Goal: Transaction & Acquisition: Purchase product/service

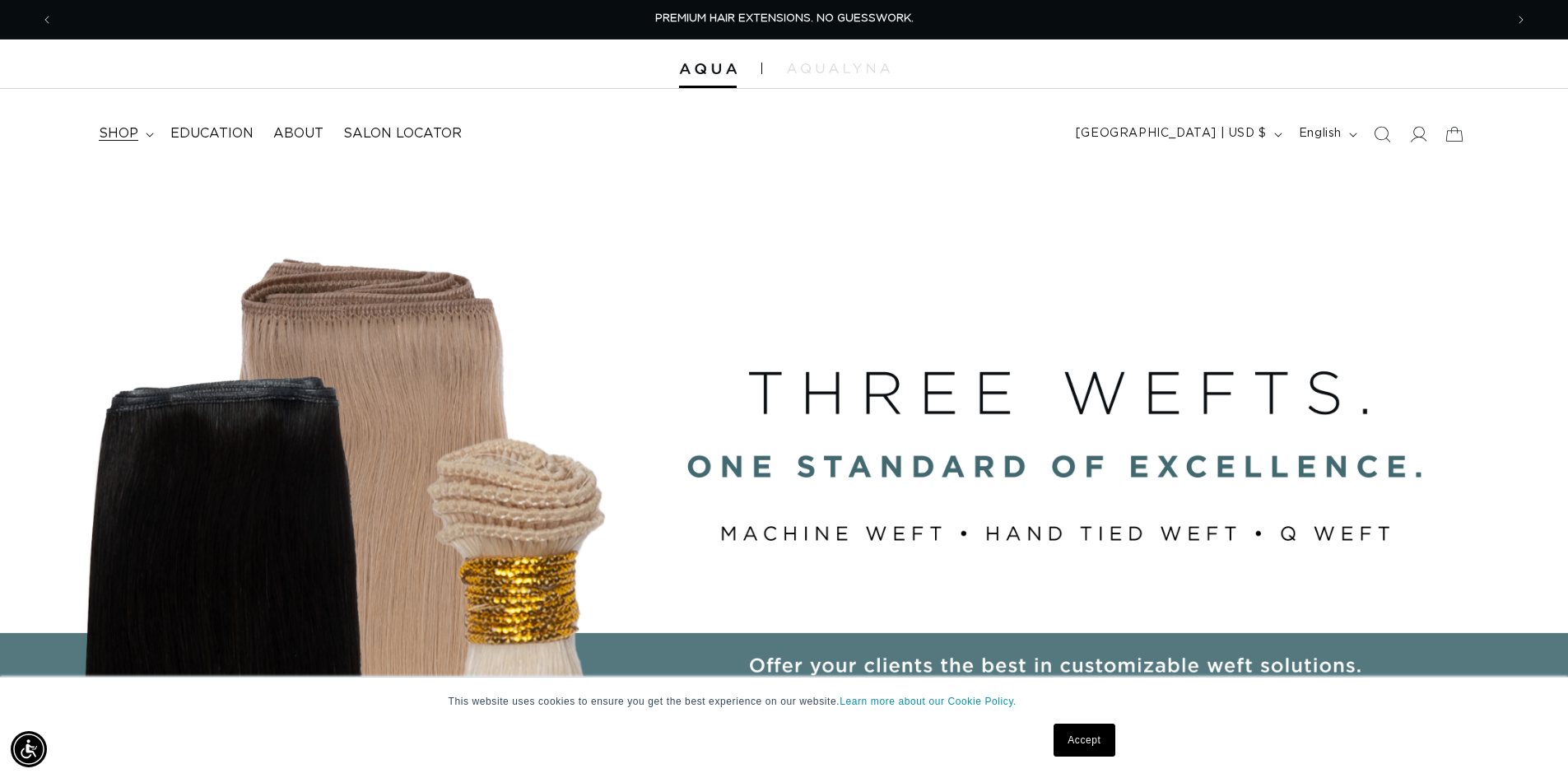
click at [127, 126] on span "shop" at bounding box center [118, 133] width 40 height 17
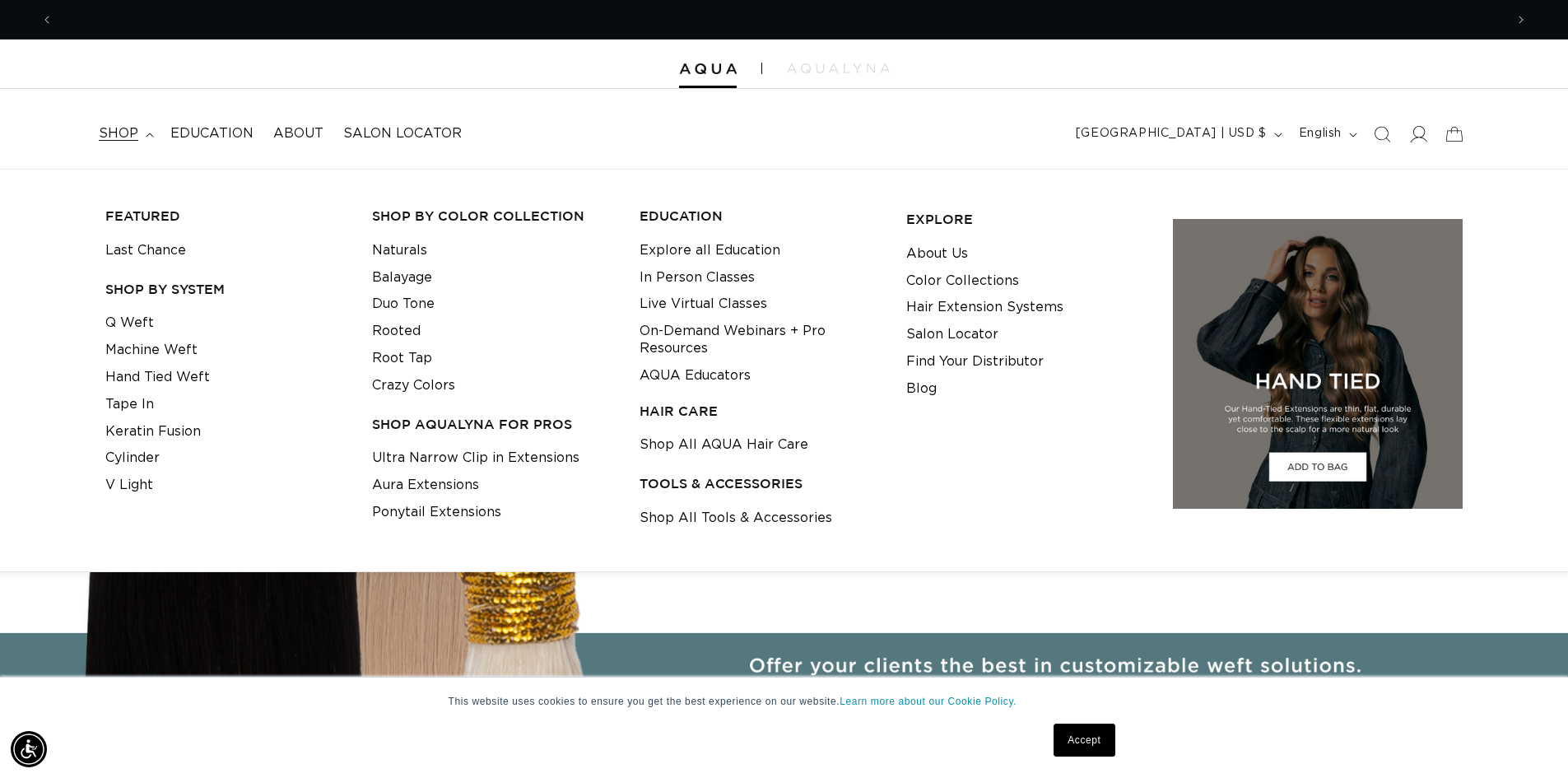
scroll to position [0, 1451]
click at [1427, 124] on span at bounding box center [1418, 134] width 36 height 36
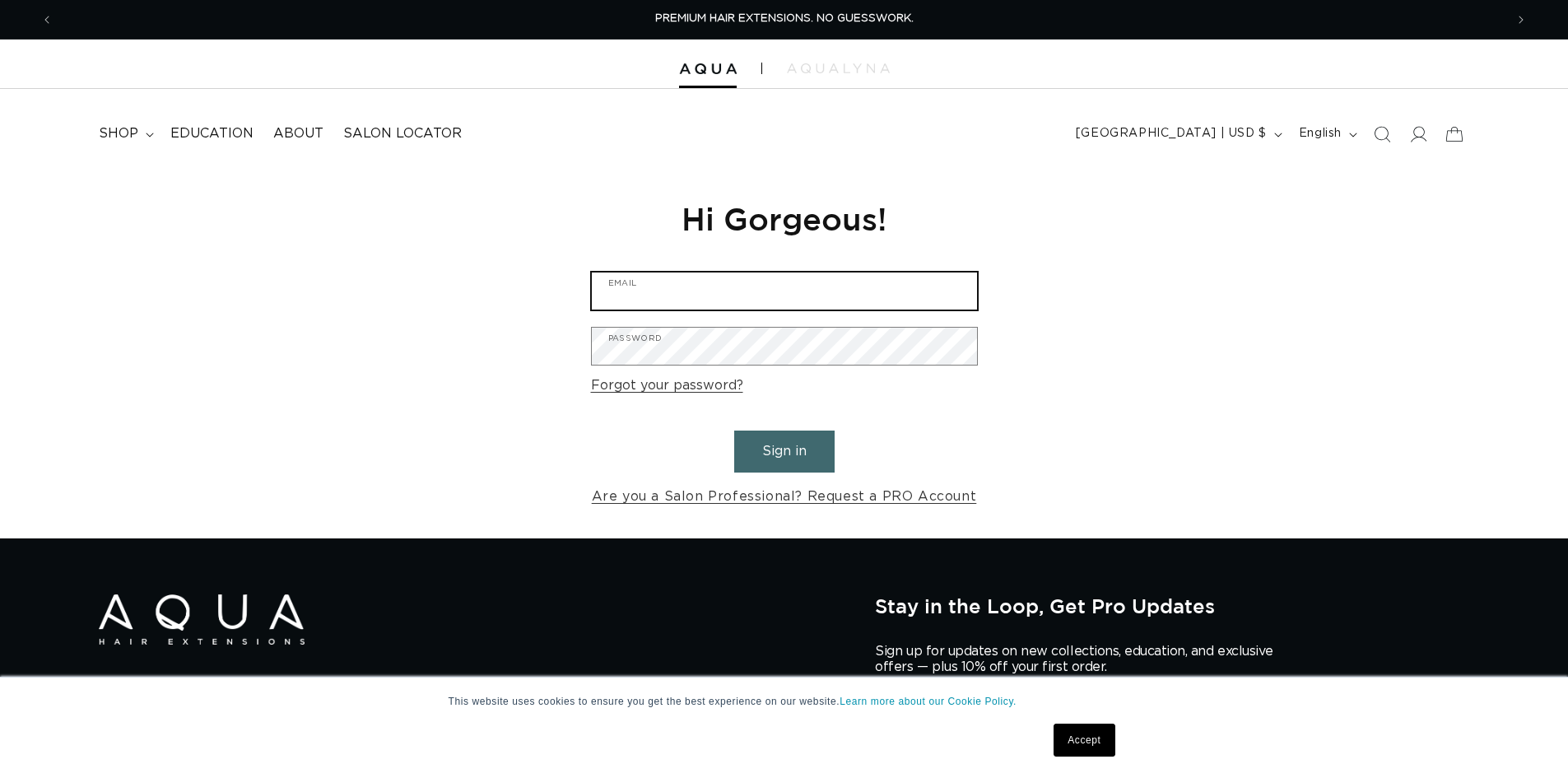
click at [694, 291] on input "Email" at bounding box center [784, 291] width 385 height 37
type input "info@southwesthairspa.com"
click at [745, 299] on input "info@southwesthairspa.com" at bounding box center [784, 291] width 385 height 37
drag, startPoint x: 817, startPoint y: 284, endPoint x: 549, endPoint y: 285, distance: 268.0
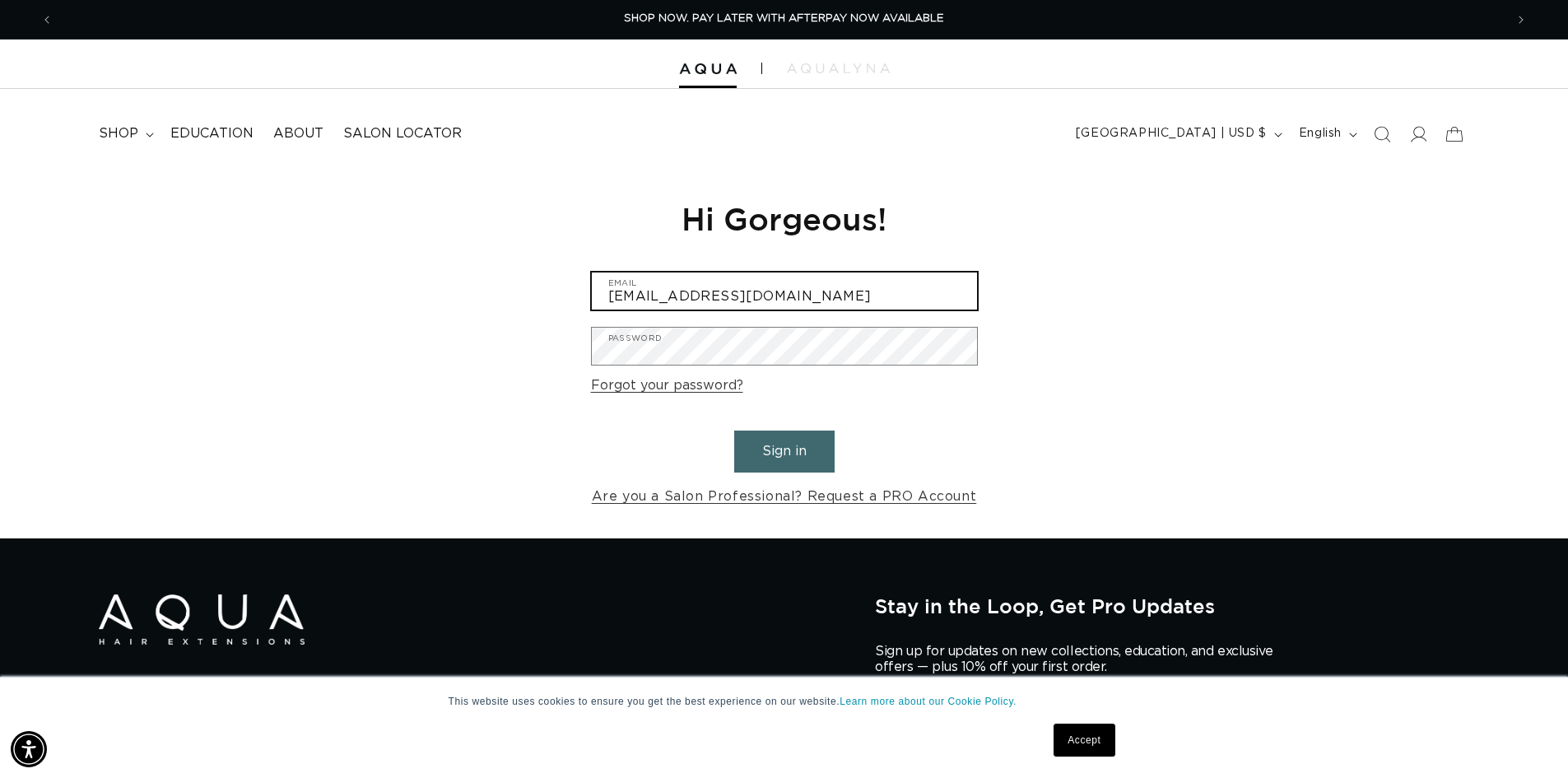
click at [549, 285] on div "Reset your password We will send you an email to reset your password Email Subm…" at bounding box center [784, 353] width 1568 height 369
click at [127, 143] on summary "shop" at bounding box center [124, 133] width 72 height 37
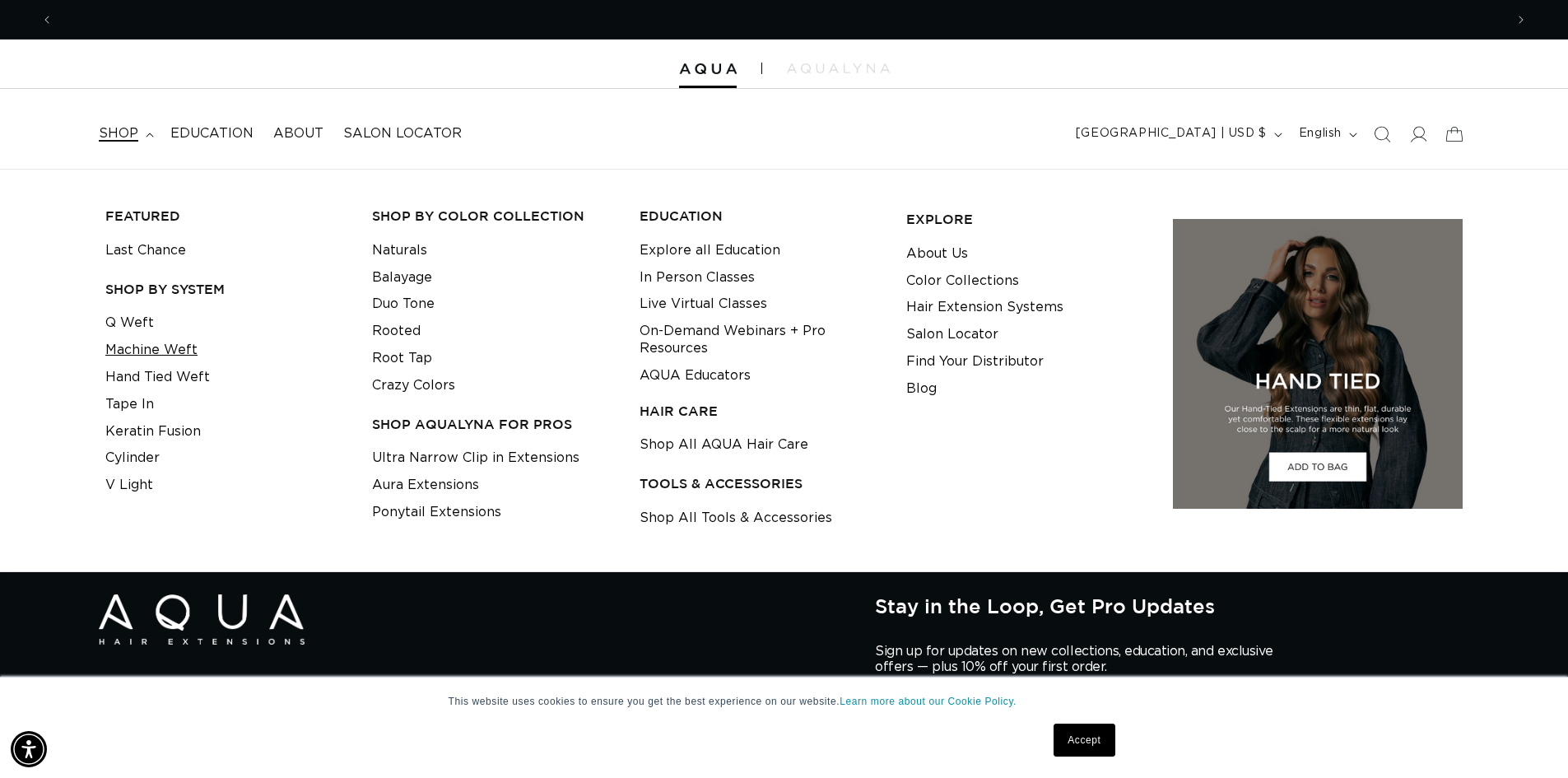
scroll to position [0, 1451]
click at [143, 325] on link "Q Weft" at bounding box center [129, 322] width 49 height 27
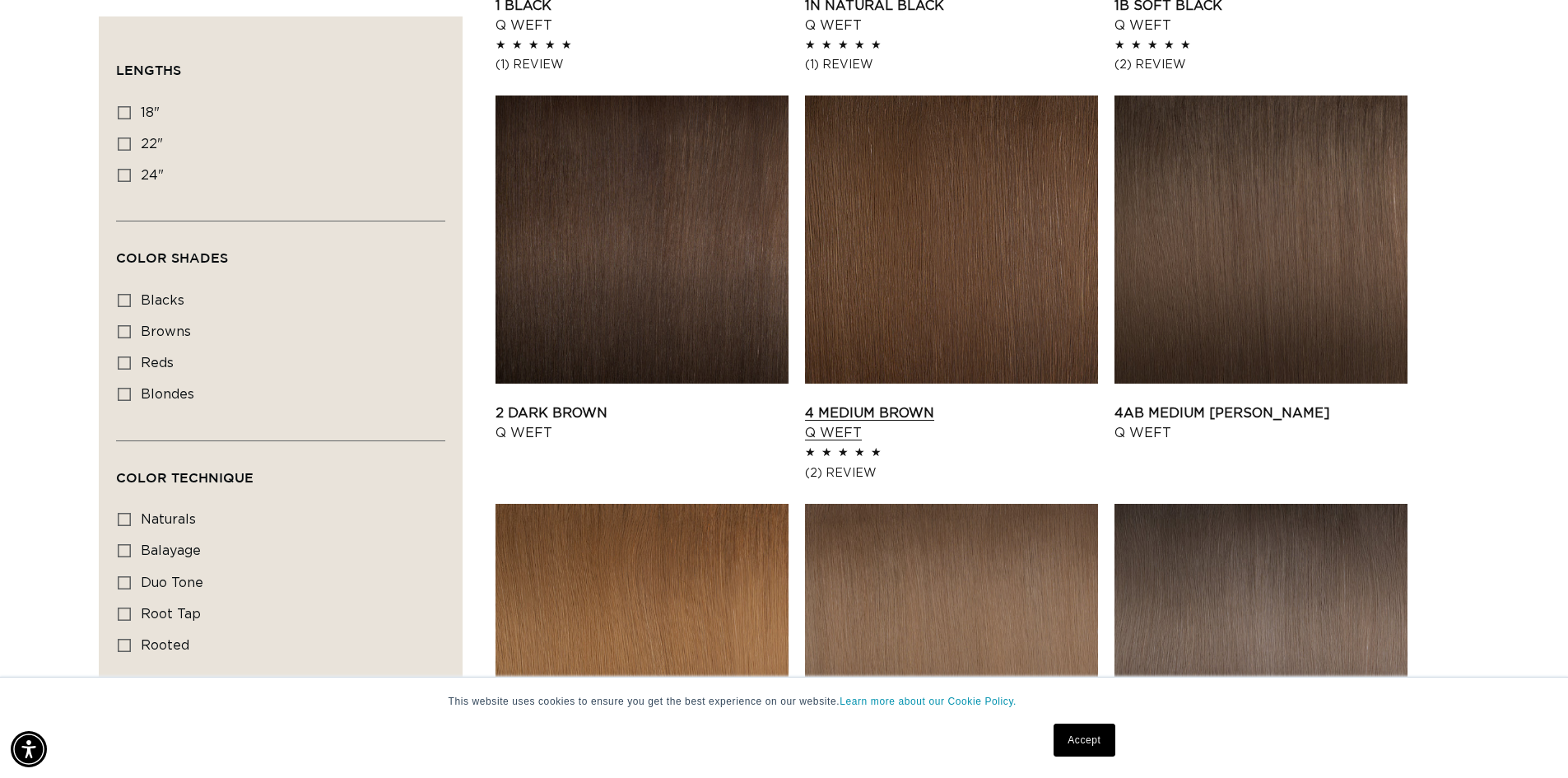
scroll to position [905, 0]
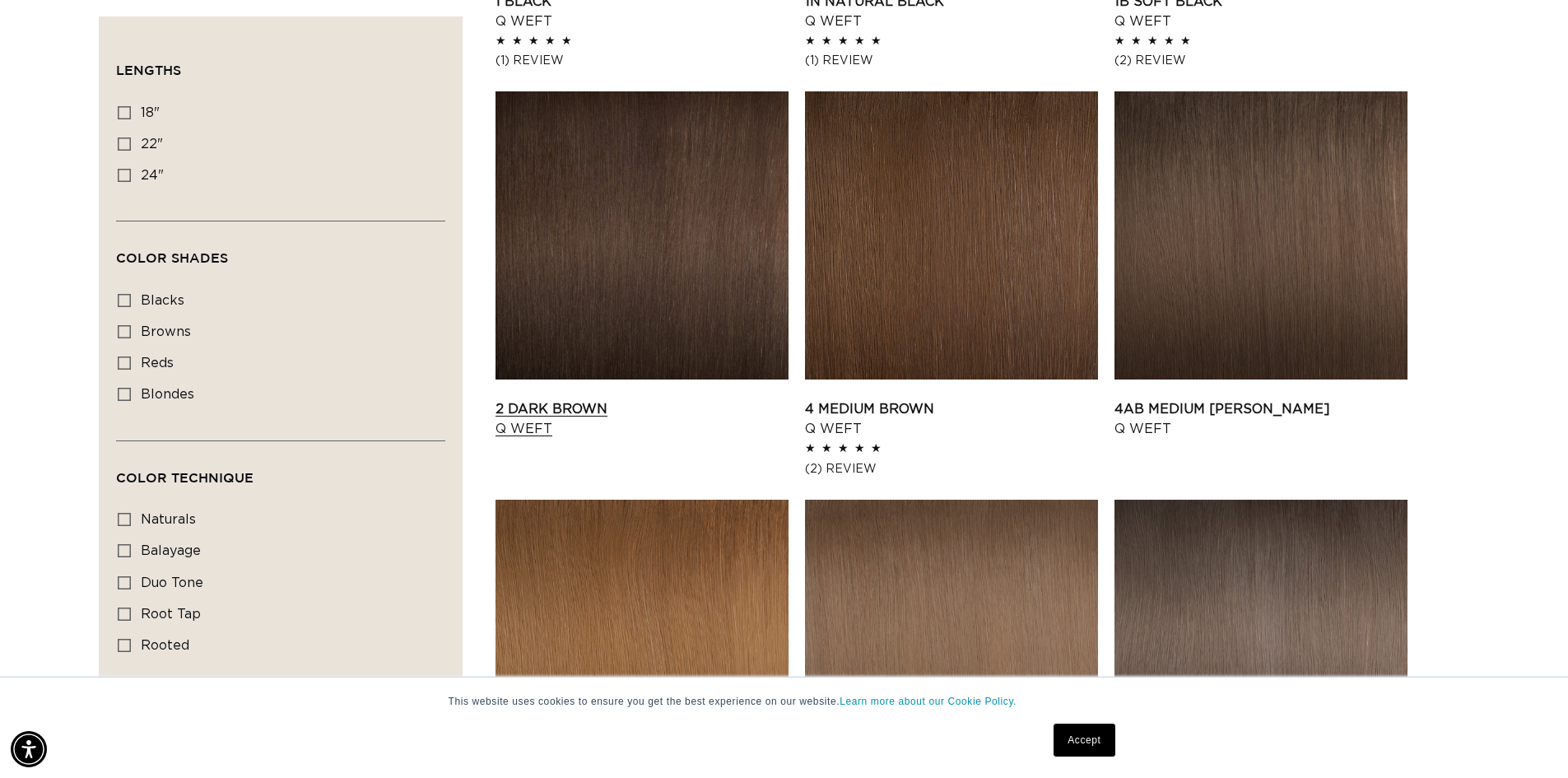
click at [677, 399] on link "2 Dark Brown Q Weft" at bounding box center [642, 419] width 293 height 40
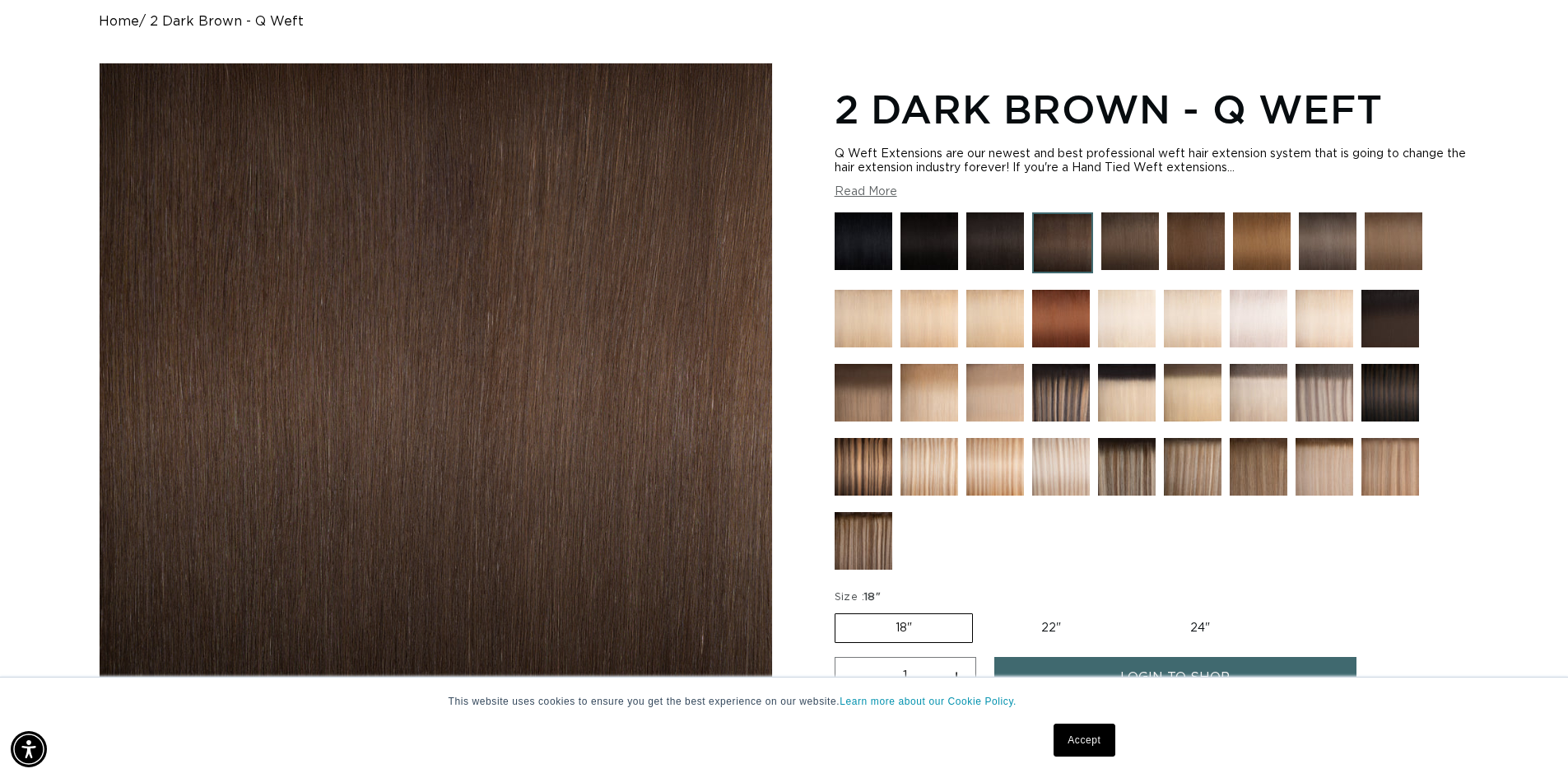
click at [919, 234] on img at bounding box center [929, 241] width 58 height 58
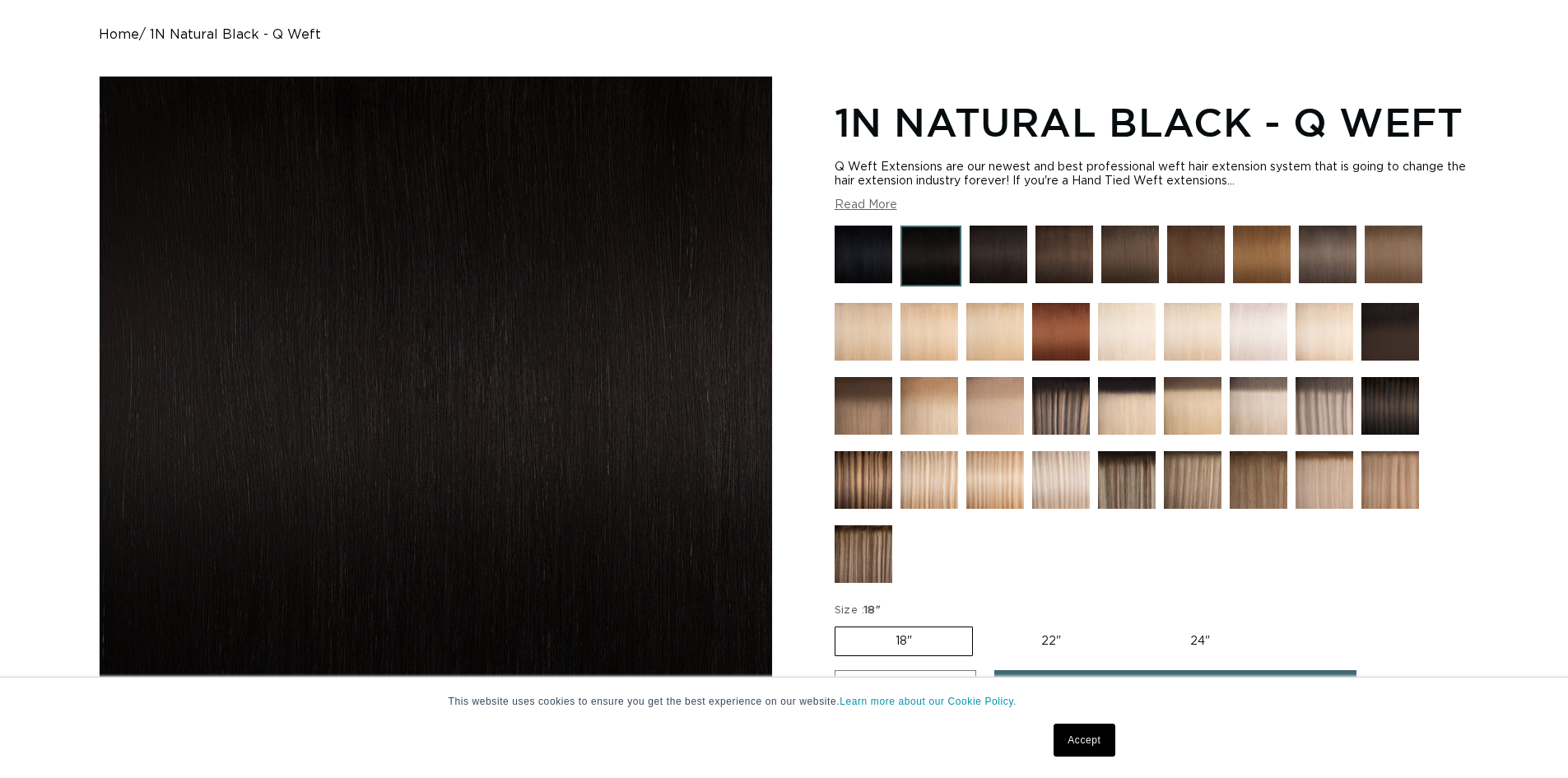
scroll to position [164, 0]
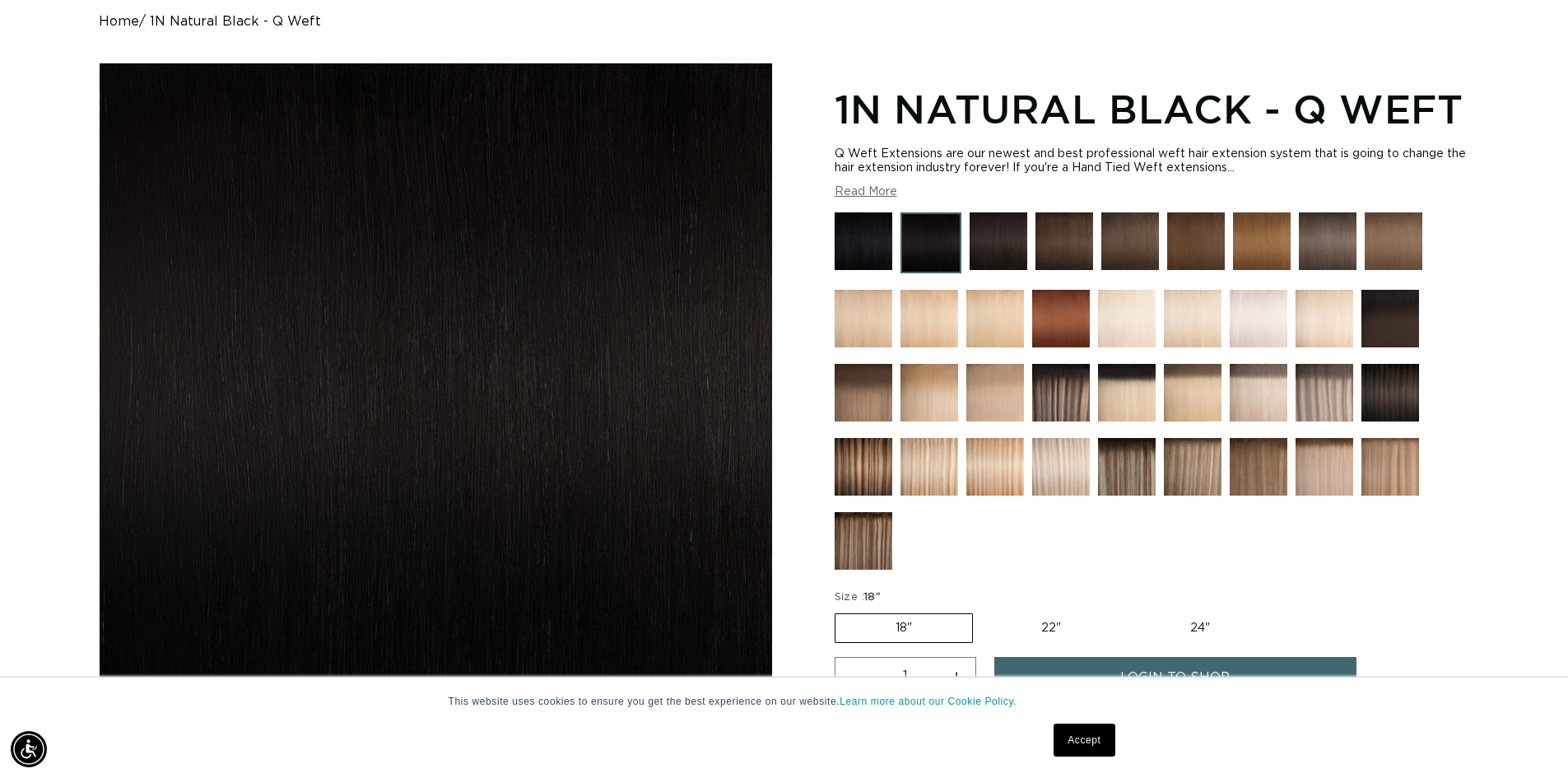
click at [975, 244] on img at bounding box center [998, 241] width 58 height 58
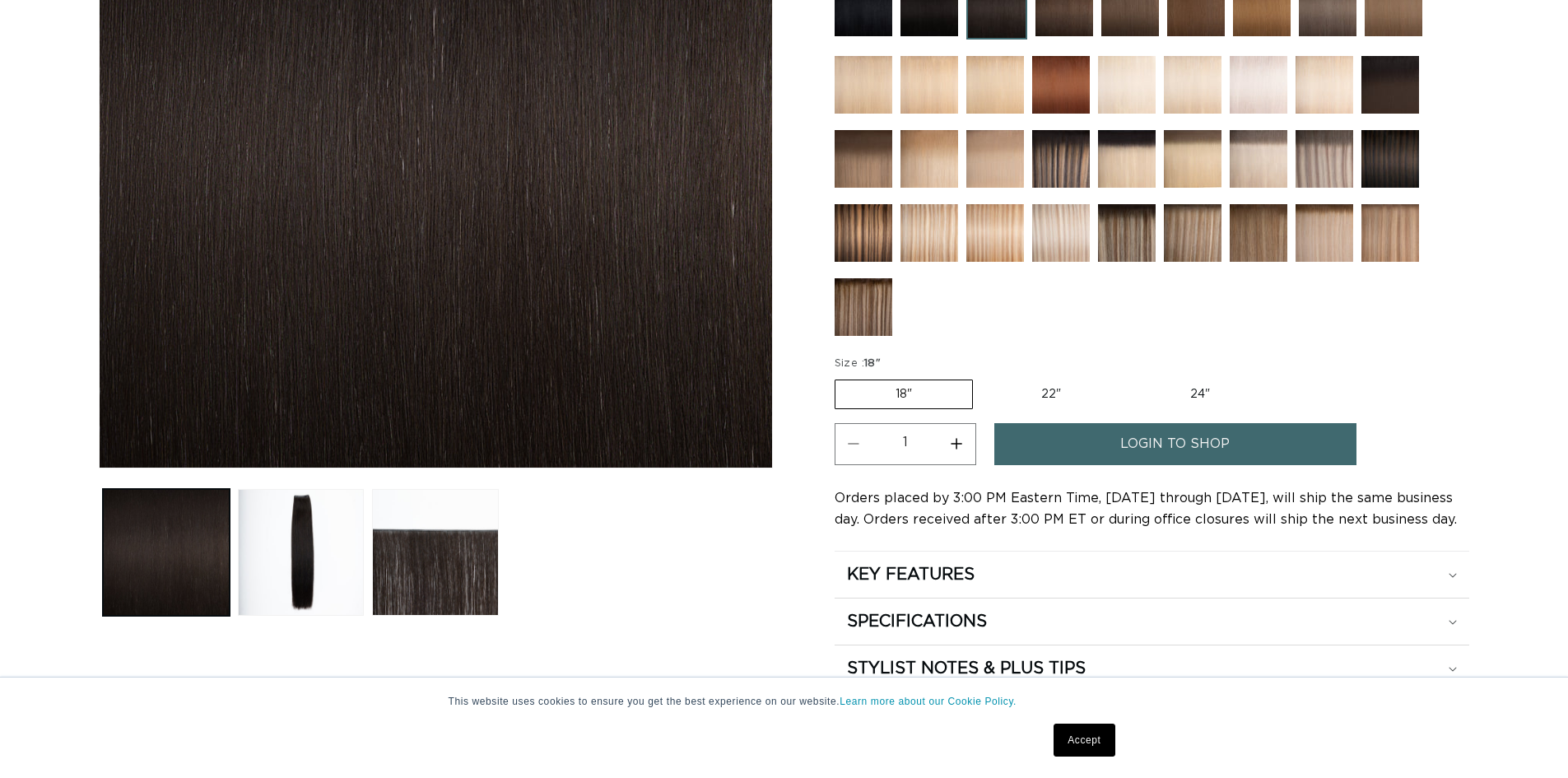
scroll to position [493, 0]
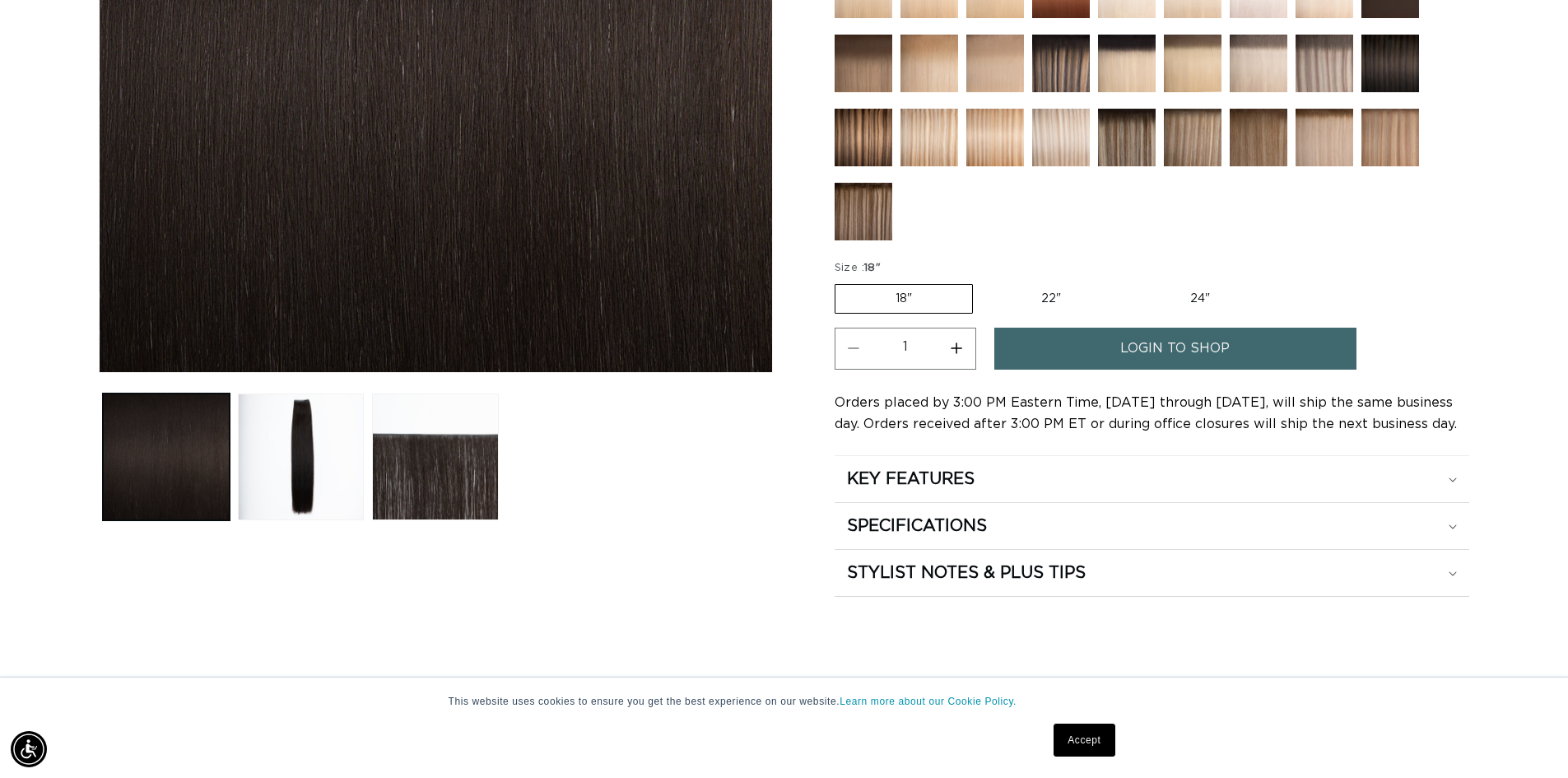
click at [1056, 292] on label "22" Variant sold out or unavailable" at bounding box center [1051, 298] width 140 height 28
click at [982, 282] on input "22" Variant sold out or unavailable" at bounding box center [981, 281] width 1 height 1
radio input "true"
click at [1213, 299] on label "24" Variant sold out or unavailable" at bounding box center [1200, 298] width 140 height 28
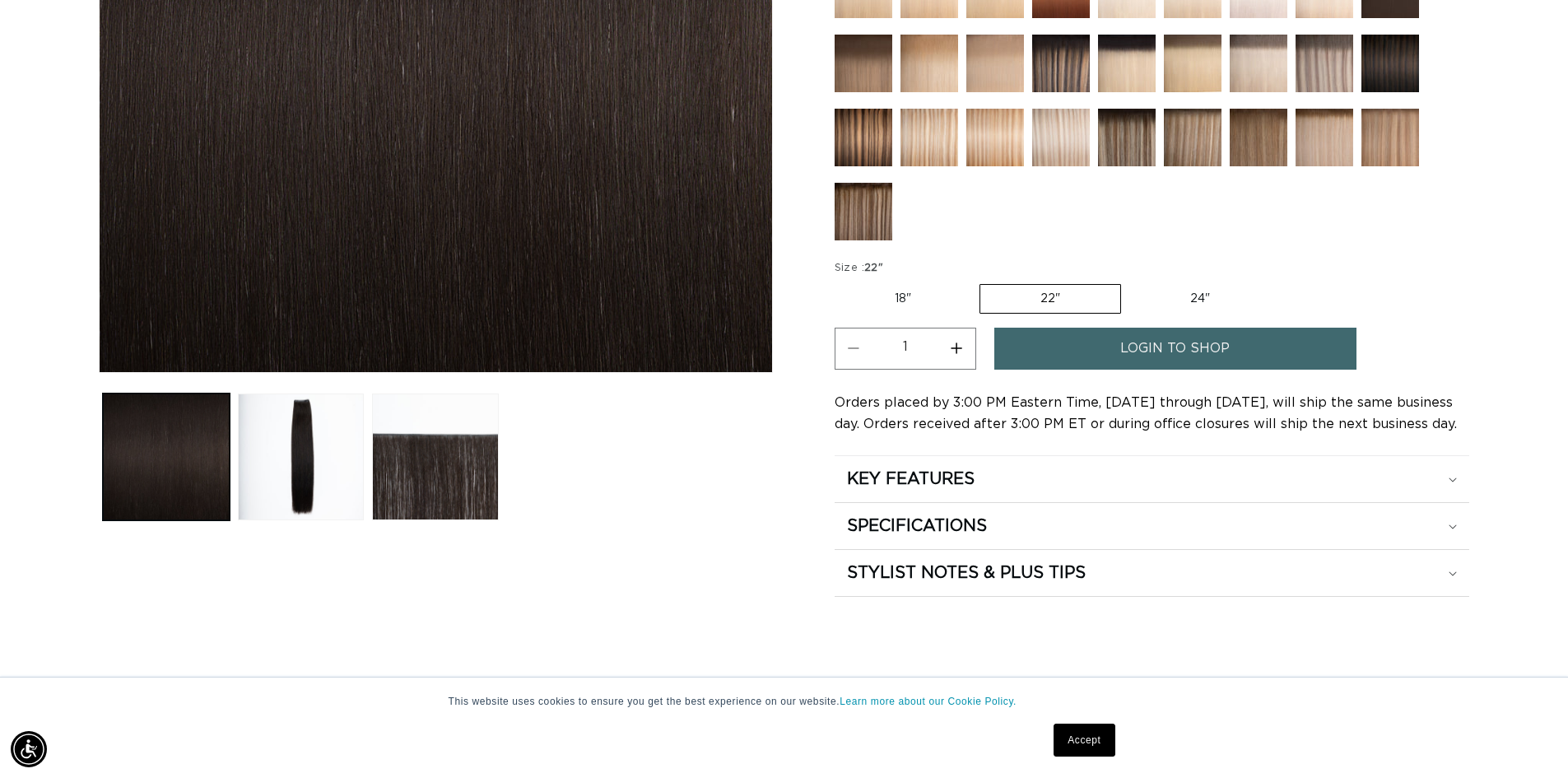
click at [1130, 282] on input "24" Variant sold out or unavailable" at bounding box center [1129, 281] width 1 height 1
radio input "true"
click at [1158, 356] on span "login to shop" at bounding box center [1175, 348] width 109 height 42
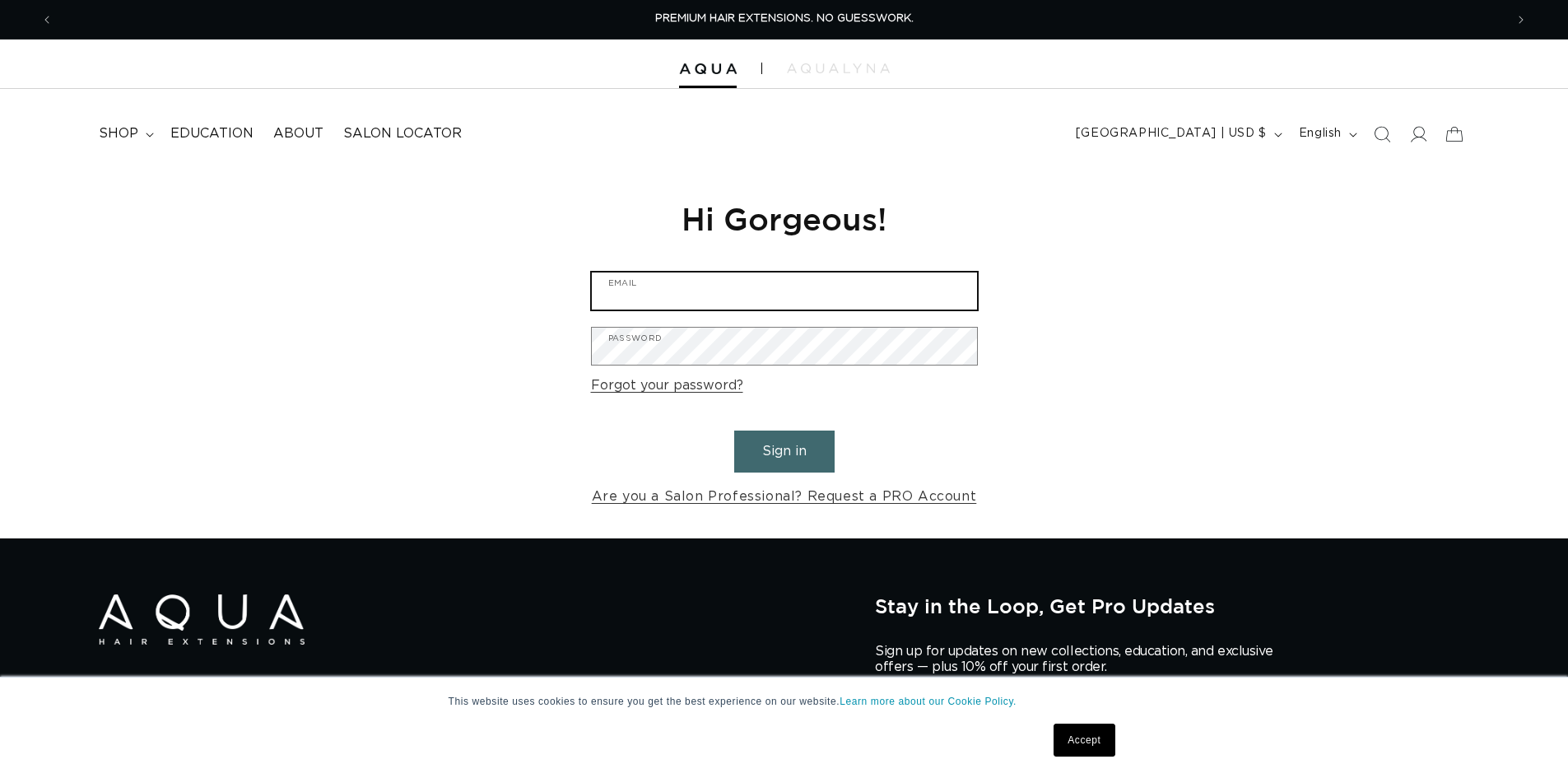
click at [655, 297] on input "Email" at bounding box center [784, 291] width 385 height 37
type input "loganpitcher14@gmail.com"
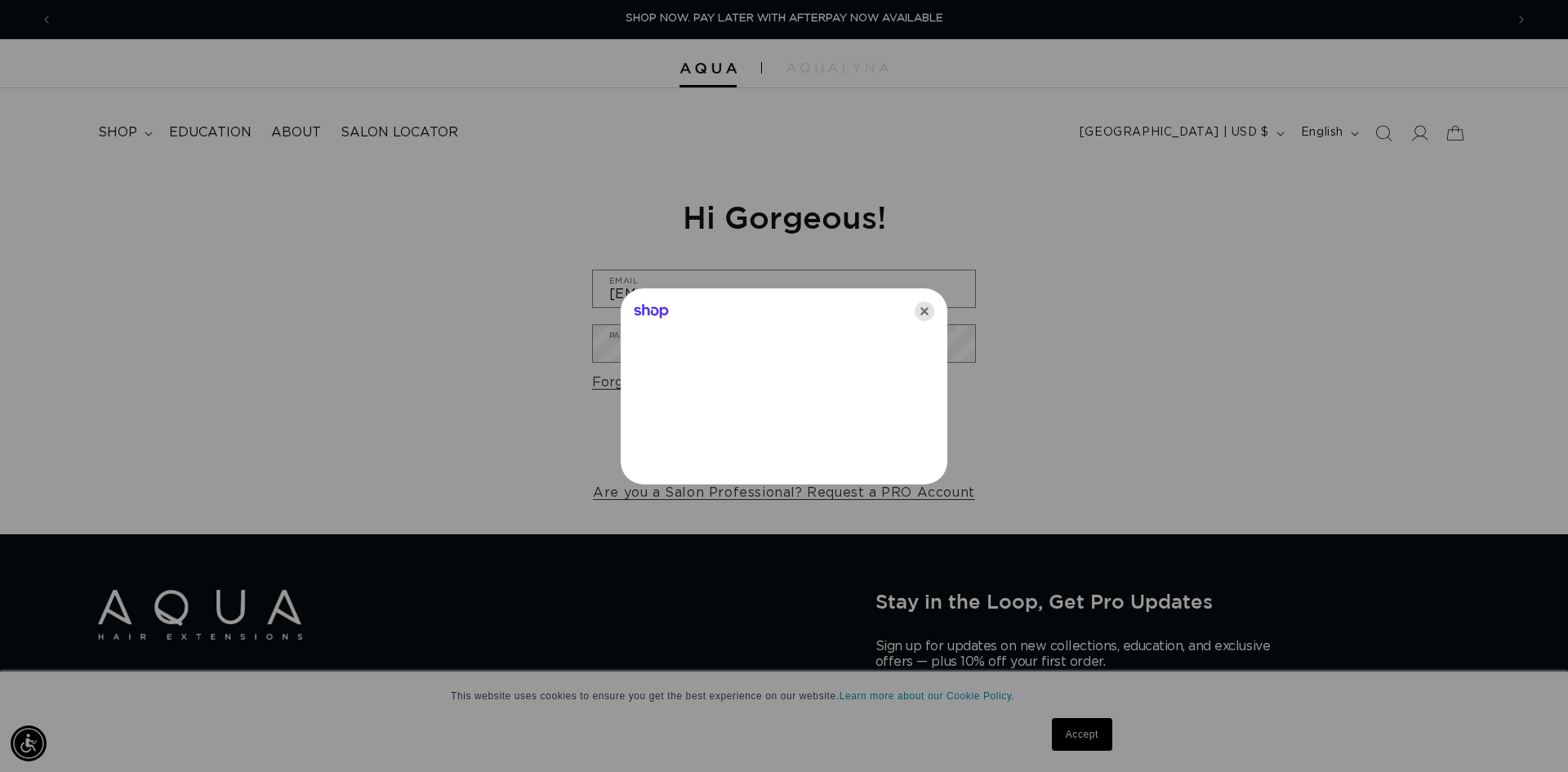
click at [929, 310] on icon "Close" at bounding box center [924, 311] width 20 height 20
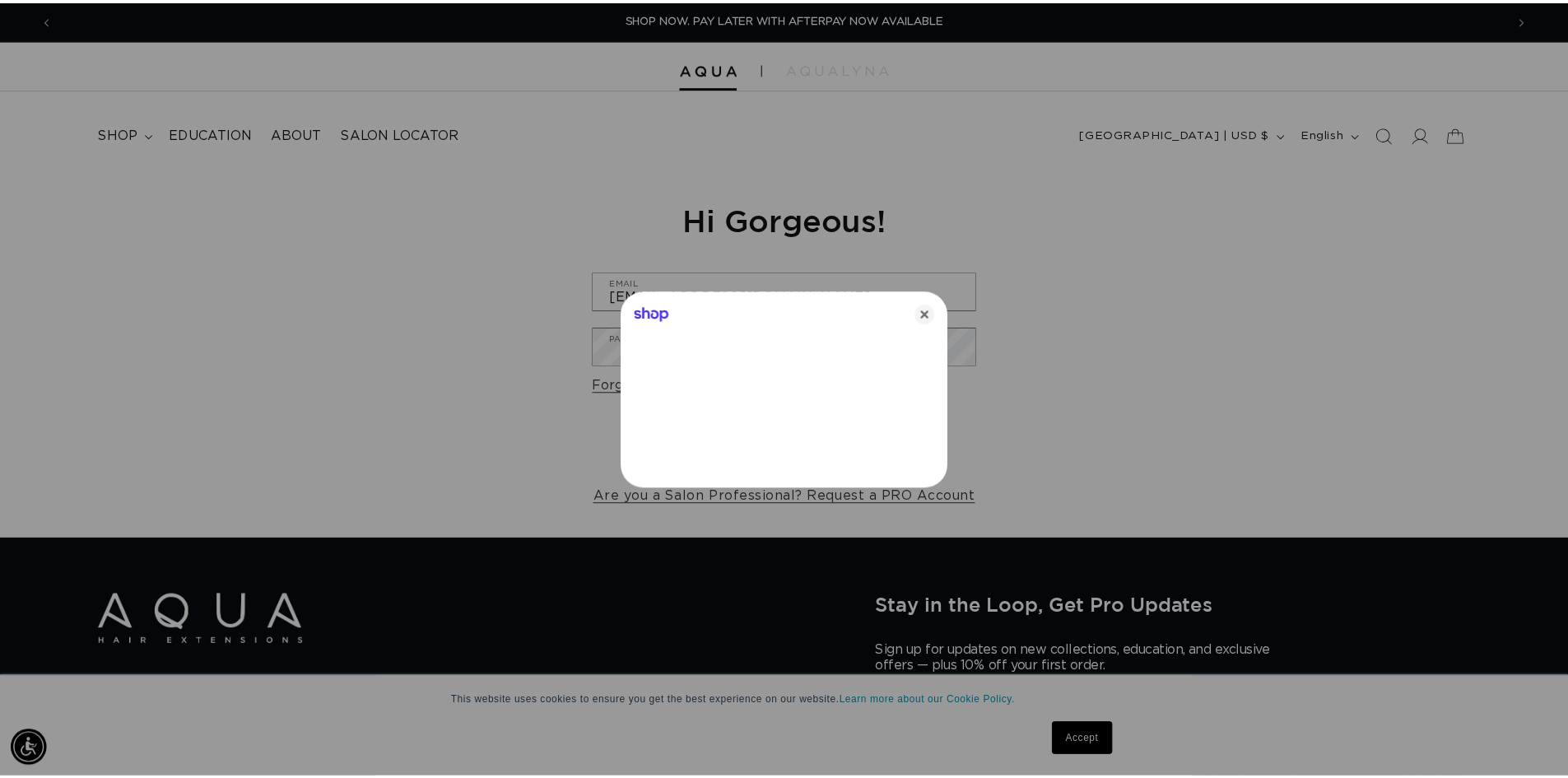
scroll to position [0, 1451]
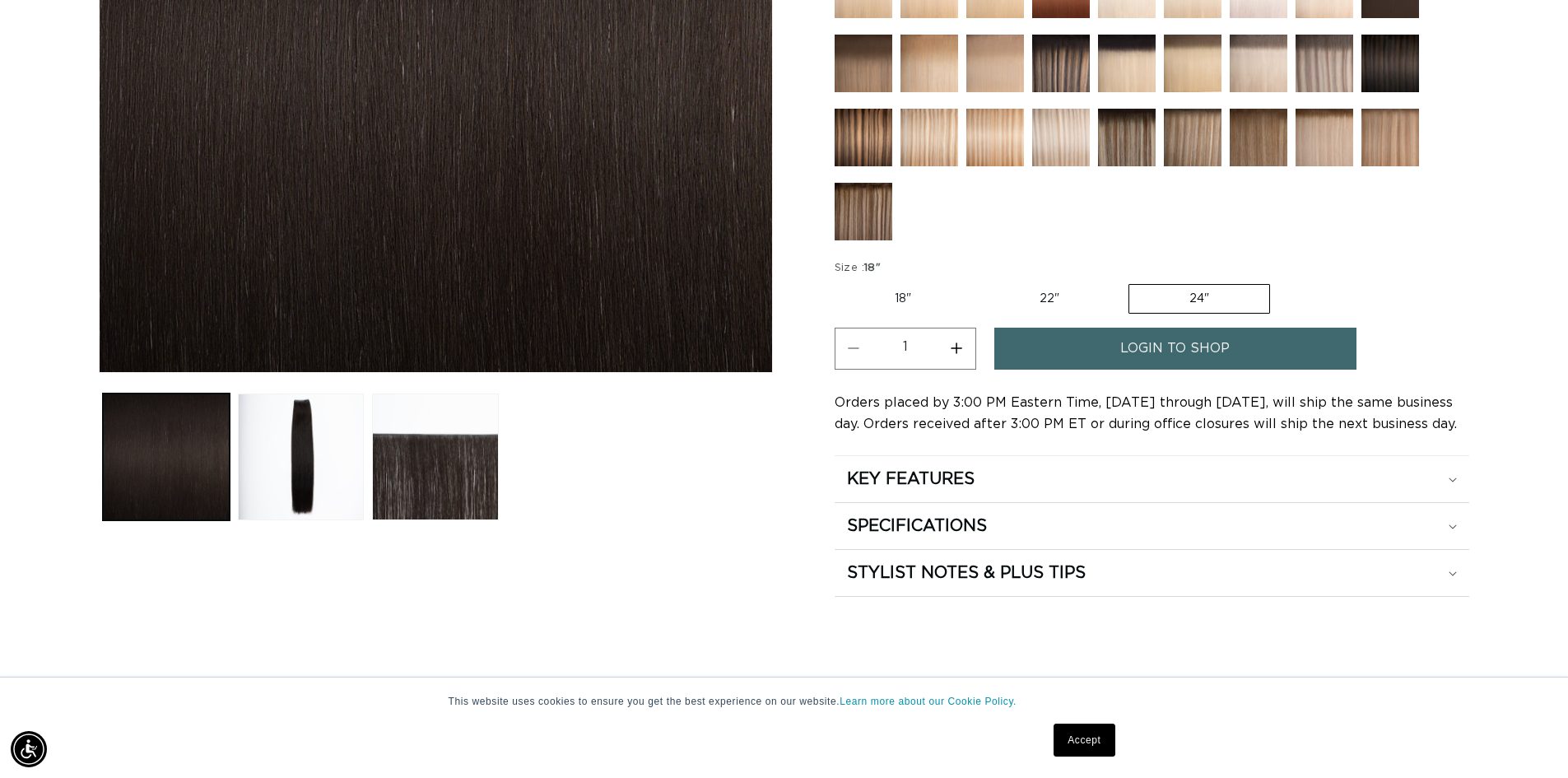
scroll to position [0, 2902]
